Goal: Use online tool/utility: Utilize a website feature to perform a specific function

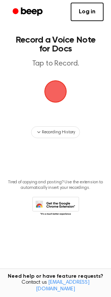
click at [56, 87] on span "button" at bounding box center [55, 91] width 21 height 21
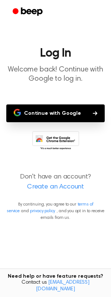
click at [54, 111] on button "Continue with Google" at bounding box center [55, 114] width 99 height 18
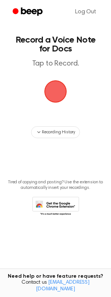
click at [62, 94] on span "button" at bounding box center [55, 91] width 21 height 21
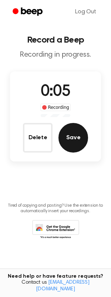
click at [72, 136] on button "Save" at bounding box center [74, 138] width 30 height 30
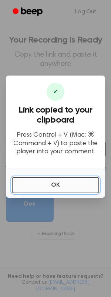
click at [40, 184] on button "OK" at bounding box center [55, 185] width 87 height 16
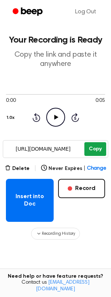
click at [93, 146] on button "Copy" at bounding box center [96, 149] width 22 height 14
